Goal: Task Accomplishment & Management: Manage account settings

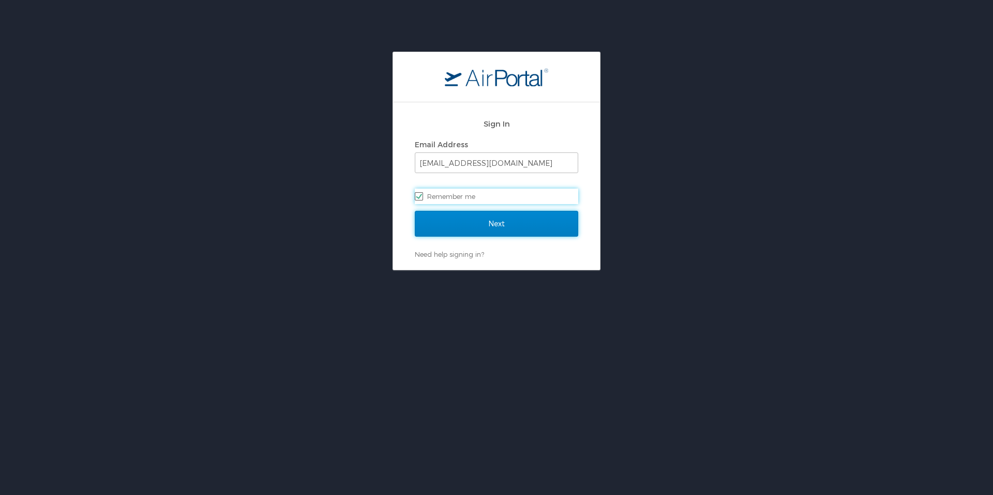
click at [533, 220] on input "Next" at bounding box center [496, 224] width 163 height 26
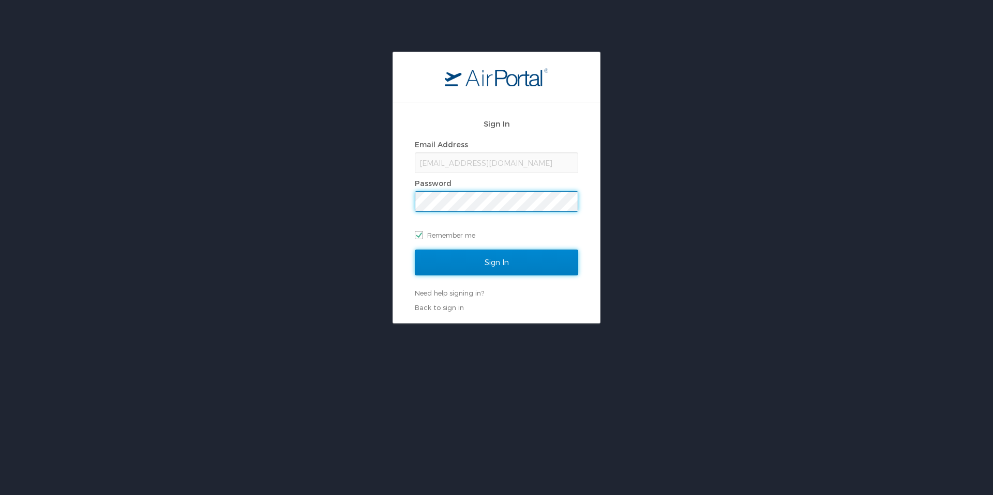
click at [471, 262] on input "Sign In" at bounding box center [496, 263] width 163 height 26
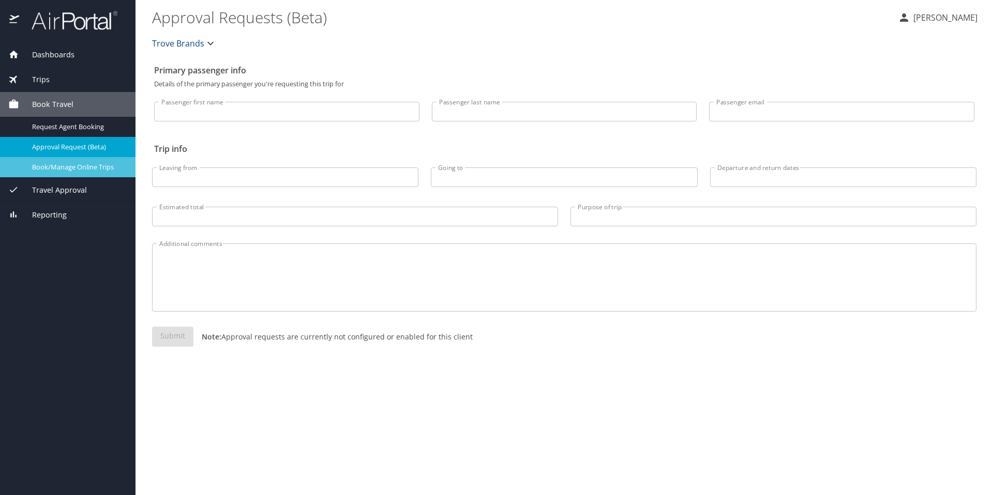
click at [114, 169] on span "Book/Manage Online Trips" at bounding box center [77, 167] width 91 height 10
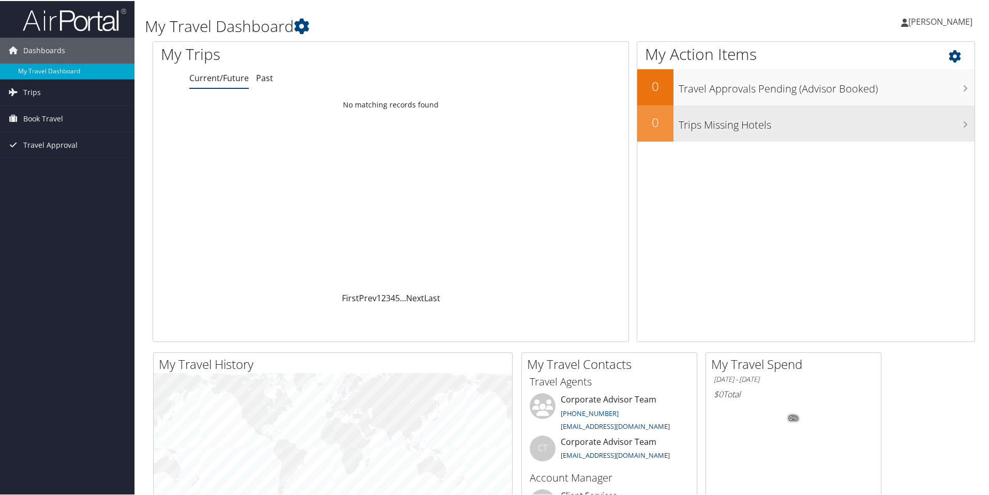
click at [709, 126] on h3 "Trips Missing Hotels" at bounding box center [826, 122] width 296 height 20
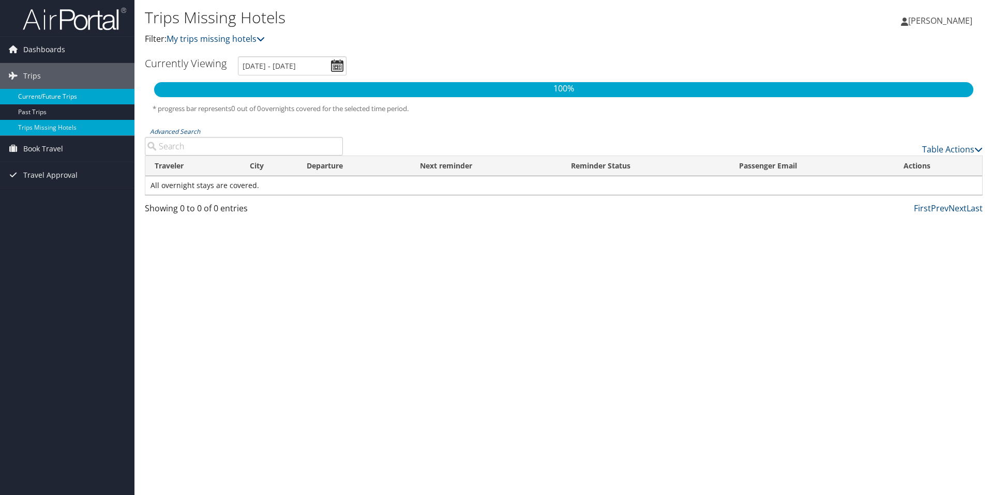
click at [58, 98] on link "Current/Future Trips" at bounding box center [67, 97] width 134 height 16
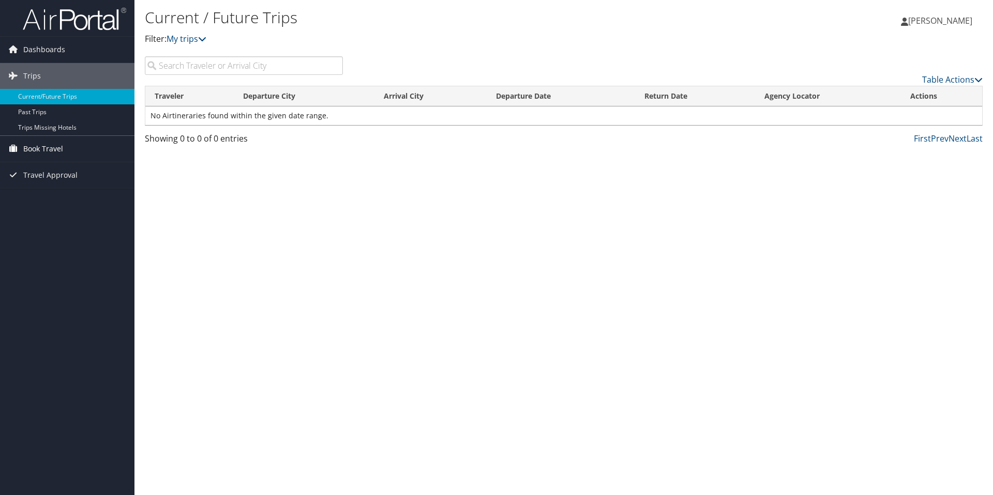
click at [42, 152] on span "Book Travel" at bounding box center [43, 149] width 40 height 26
click at [50, 202] on link "Book/Manage Online Trips" at bounding box center [67, 201] width 134 height 16
